Goal: Information Seeking & Learning: Learn about a topic

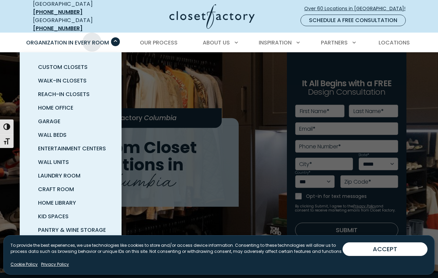
click at [92, 33] on div "Organization in Every Room Custom Closets Walk-In Closets Reach-In Closets Home…" at bounding box center [70, 42] width 98 height 19
click at [59, 158] on span "Wall Units" at bounding box center [53, 162] width 31 height 8
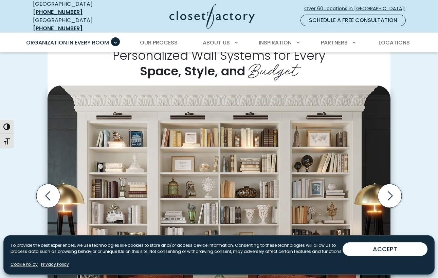
scroll to position [152, 0]
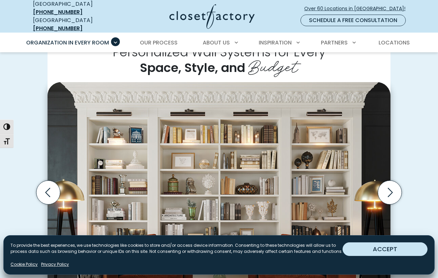
click at [391, 247] on button "ACCEPT" at bounding box center [384, 249] width 85 height 14
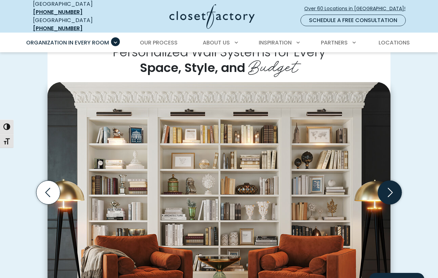
click at [388, 191] on icon "Next slide" at bounding box center [389, 192] width 5 height 9
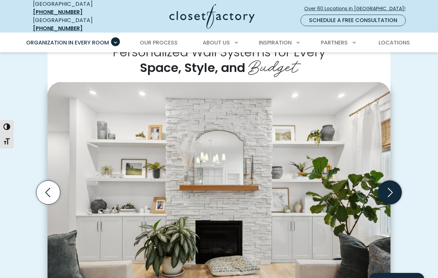
click at [388, 191] on icon "Next slide" at bounding box center [389, 192] width 5 height 9
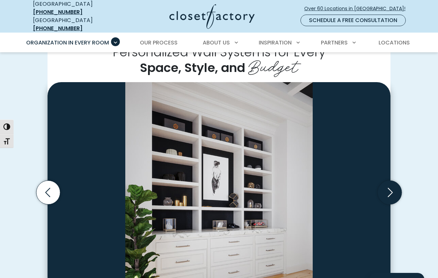
click at [388, 191] on icon "Next slide" at bounding box center [389, 192] width 5 height 9
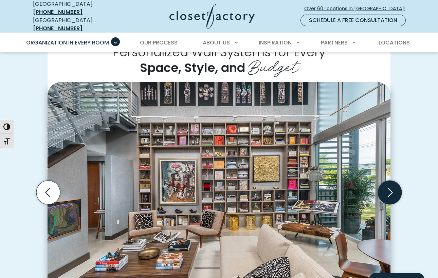
click at [388, 191] on icon "Next slide" at bounding box center [389, 192] width 5 height 9
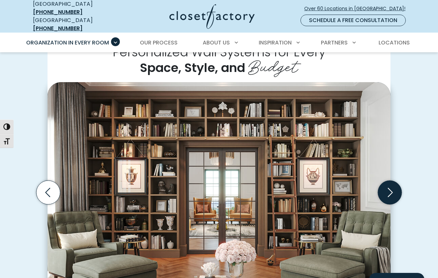
click at [388, 191] on icon "Next slide" at bounding box center [389, 192] width 5 height 9
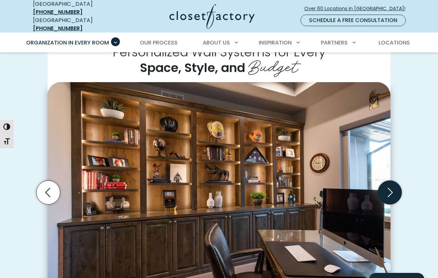
click at [388, 191] on icon "Next slide" at bounding box center [389, 192] width 5 height 9
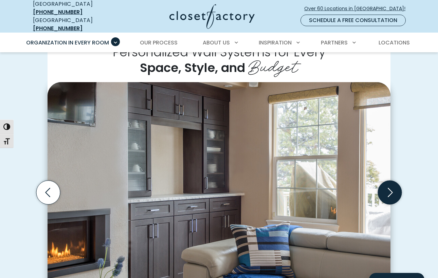
click at [388, 191] on icon "Next slide" at bounding box center [389, 192] width 5 height 9
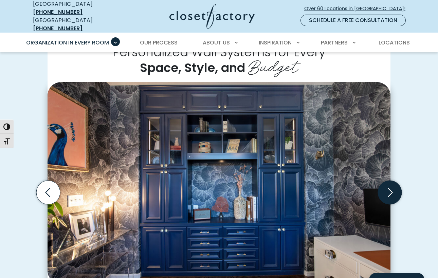
click at [388, 191] on icon "Next slide" at bounding box center [389, 192] width 5 height 9
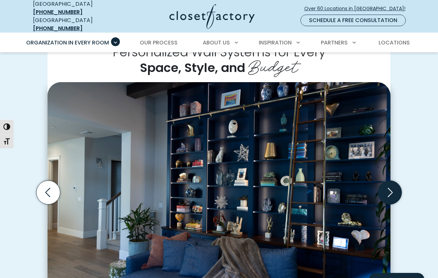
click at [388, 191] on icon "Next slide" at bounding box center [389, 192] width 5 height 9
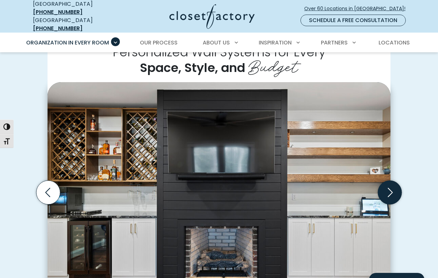
click at [388, 191] on icon "Next slide" at bounding box center [389, 192] width 5 height 9
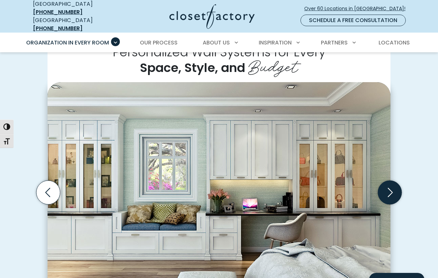
click at [388, 191] on icon "Next slide" at bounding box center [389, 192] width 5 height 9
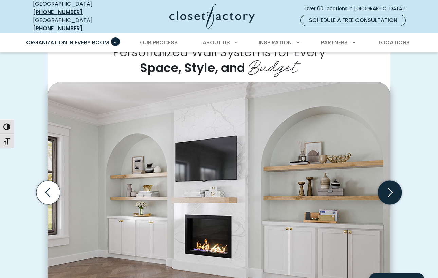
click at [388, 191] on icon "Next slide" at bounding box center [389, 192] width 5 height 9
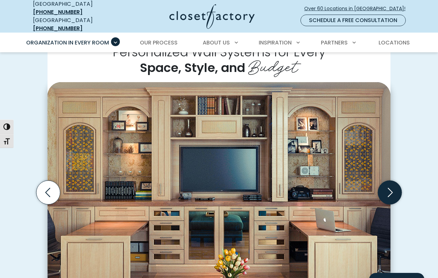
click at [388, 191] on icon "Next slide" at bounding box center [389, 192] width 5 height 9
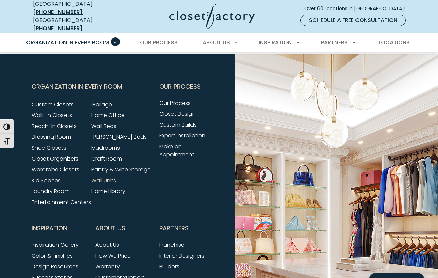
scroll to position [2104, 0]
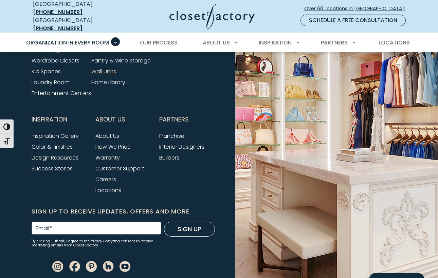
click at [161, 174] on div "Franchise Interior Designers Builders" at bounding box center [187, 151] width 56 height 46
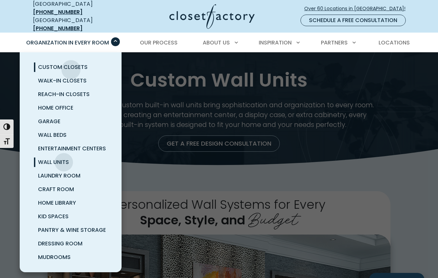
scroll to position [2, 0]
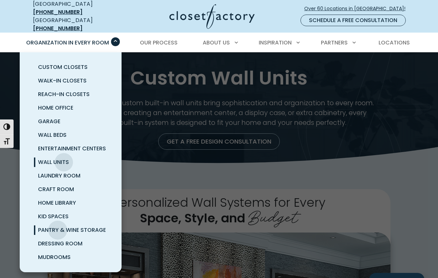
click at [58, 226] on span "Pantry & Wine Storage" at bounding box center [72, 230] width 68 height 8
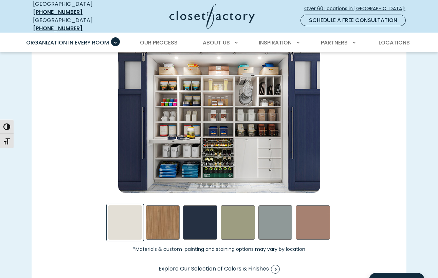
scroll to position [956, 0]
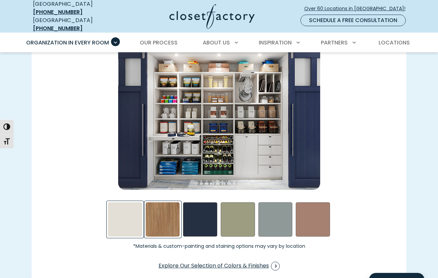
click at [164, 217] on div "Nutmeg Swatch" at bounding box center [162, 219] width 34 height 34
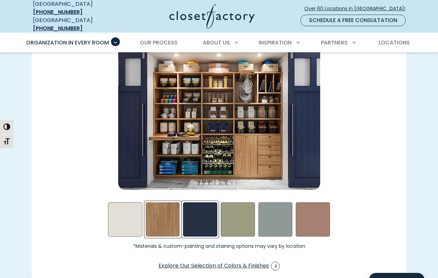
click at [197, 214] on div "Calm Sea Swatch" at bounding box center [200, 219] width 34 height 34
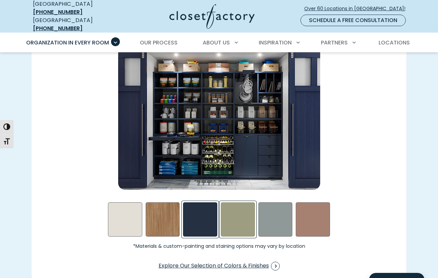
click at [242, 209] on div "Sage Swatch" at bounding box center [237, 219] width 34 height 34
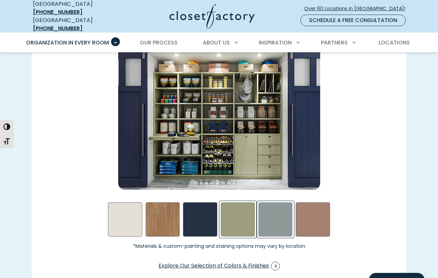
click at [283, 213] on div "Steel Blue Swatch" at bounding box center [275, 219] width 34 height 34
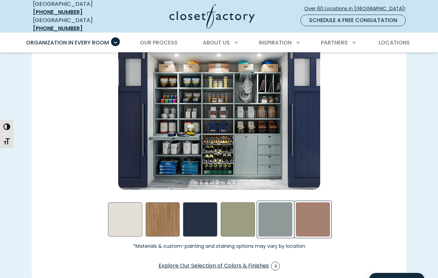
click at [315, 216] on div "Terrarosa Swatch" at bounding box center [312, 219] width 34 height 34
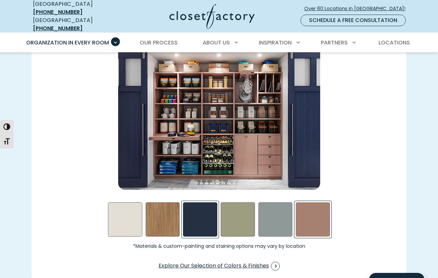
click at [197, 213] on div "Calm Sea Swatch" at bounding box center [200, 219] width 34 height 34
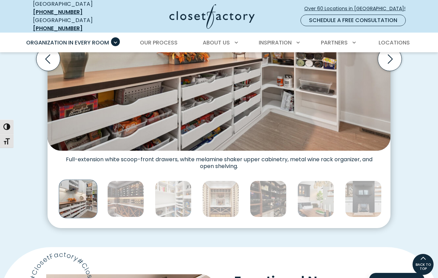
scroll to position [279, 0]
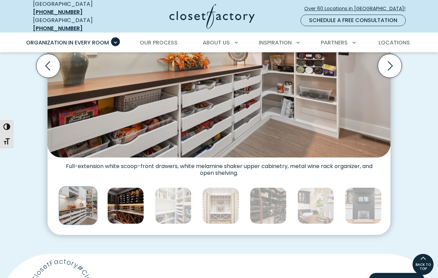
click at [130, 203] on img "Thumbnail Gallery" at bounding box center [125, 205] width 37 height 37
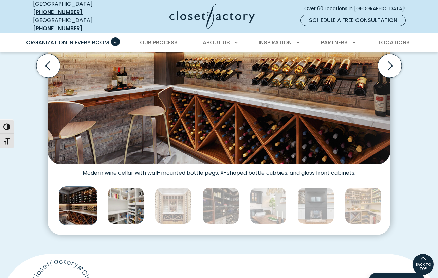
drag, startPoint x: 130, startPoint y: 203, endPoint x: 131, endPoint y: 217, distance: 14.6
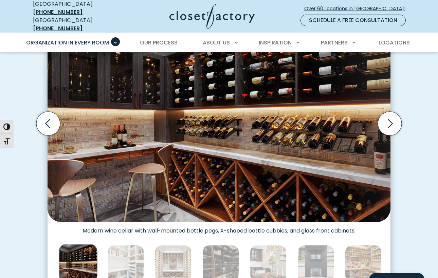
scroll to position [227, 0]
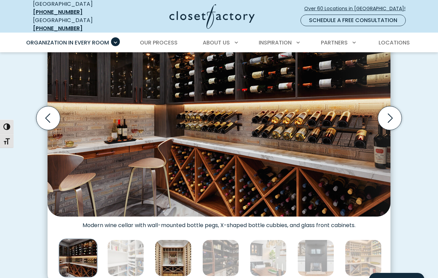
click at [179, 255] on img "Thumbnail Gallery" at bounding box center [173, 257] width 37 height 37
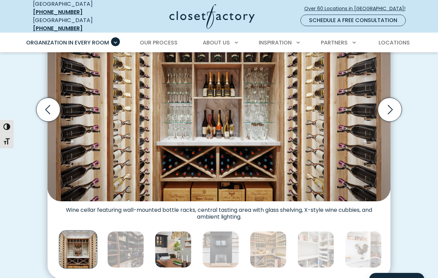
scroll to position [237, 0]
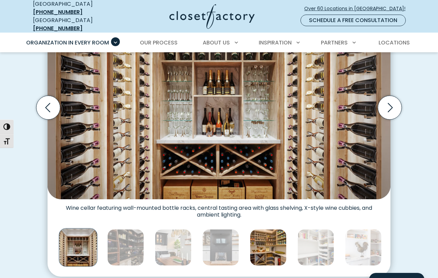
click at [267, 250] on img "Thumbnail Gallery" at bounding box center [268, 247] width 37 height 37
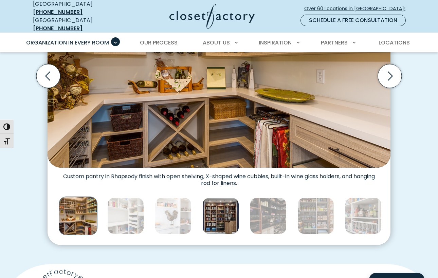
scroll to position [275, 0]
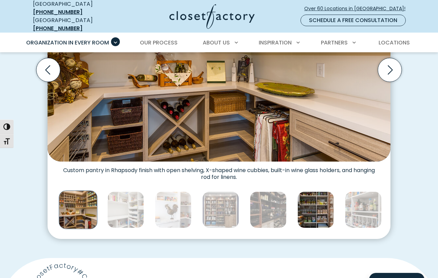
click at [315, 214] on img "Thumbnail Gallery" at bounding box center [315, 209] width 37 height 37
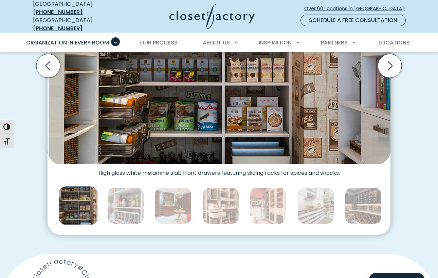
scroll to position [280, 0]
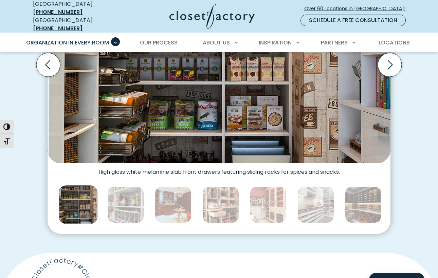
click at [73, 202] on img "Thumbnail Gallery" at bounding box center [78, 204] width 38 height 38
click at [175, 206] on img "Thumbnail Gallery" at bounding box center [173, 204] width 37 height 37
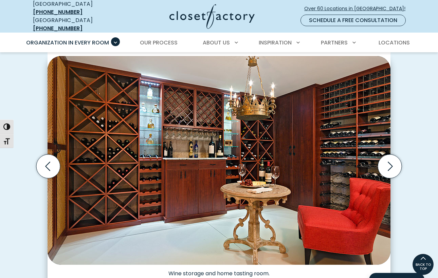
scroll to position [151, 0]
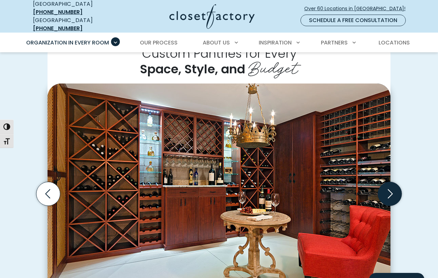
click at [391, 190] on icon "Next slide" at bounding box center [389, 194] width 24 height 24
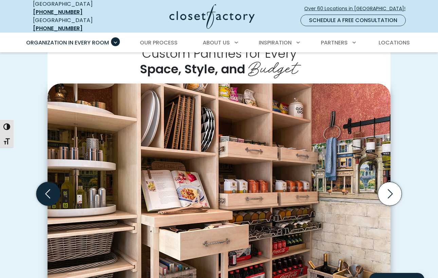
click at [51, 189] on icon "Previous slide" at bounding box center [48, 194] width 24 height 24
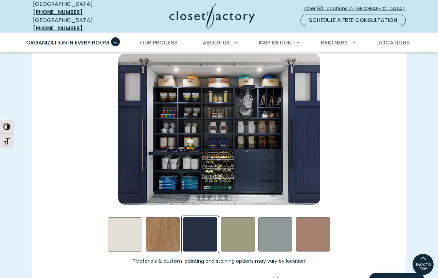
scroll to position [937, 0]
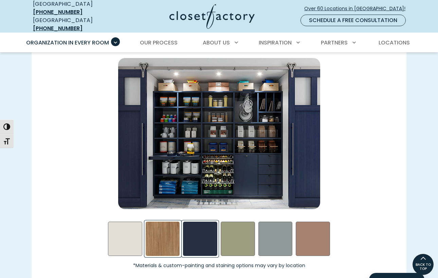
click at [167, 234] on div "Nutmeg Swatch" at bounding box center [162, 238] width 34 height 34
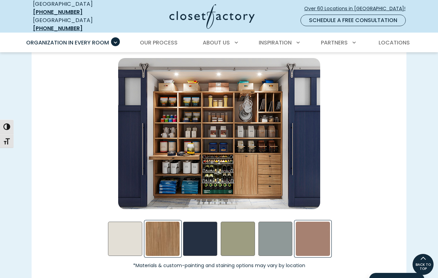
click at [320, 231] on div "Terrarosa Swatch" at bounding box center [312, 238] width 34 height 34
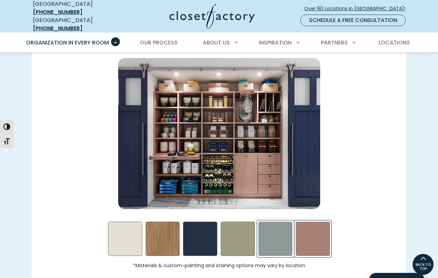
click at [284, 231] on div "Steel Blue Swatch" at bounding box center [275, 238] width 34 height 34
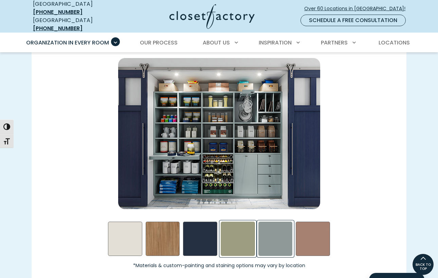
click at [234, 230] on div "Sage Swatch" at bounding box center [237, 238] width 34 height 34
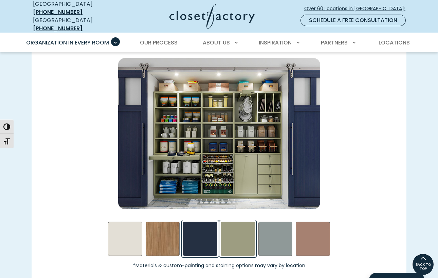
click at [199, 231] on div "Calm Sea Swatch" at bounding box center [200, 238] width 34 height 34
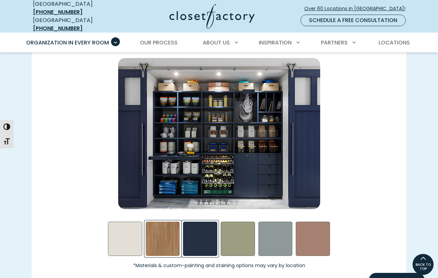
click at [162, 232] on div "Nutmeg Swatch" at bounding box center [162, 238] width 34 height 34
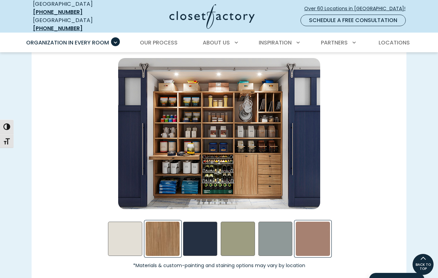
click at [317, 235] on div "Terrarosa Swatch" at bounding box center [312, 238] width 34 height 34
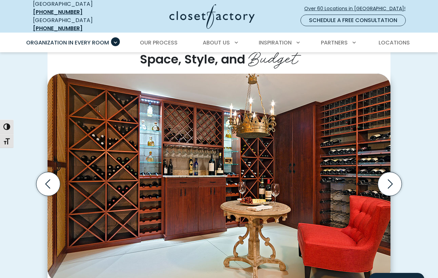
scroll to position [151, 0]
